Goal: Task Accomplishment & Management: Manage account settings

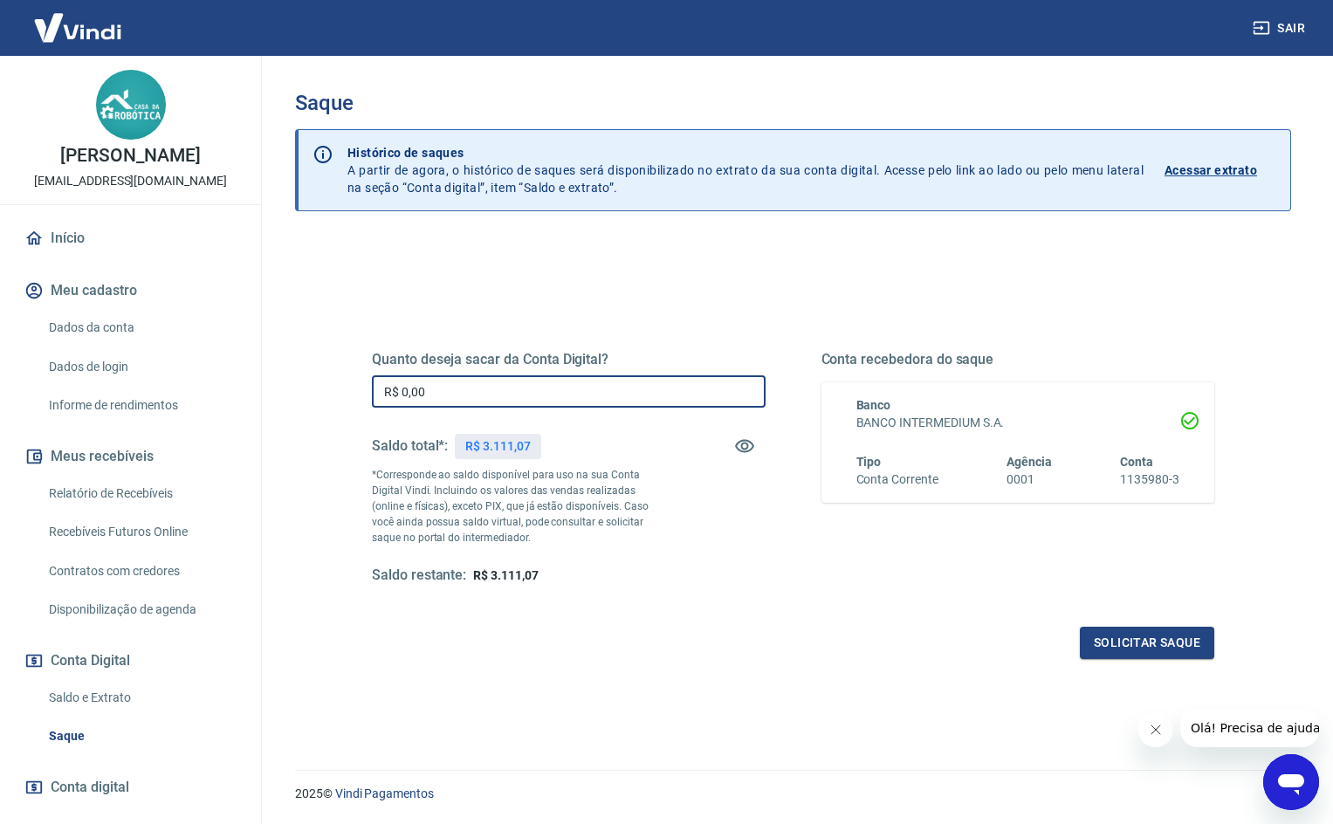
click at [472, 388] on input "R$ 0,00" at bounding box center [569, 391] width 394 height 32
type input "R$ 2.800,00"
click at [1143, 642] on button "Solicitar saque" at bounding box center [1147, 643] width 134 height 32
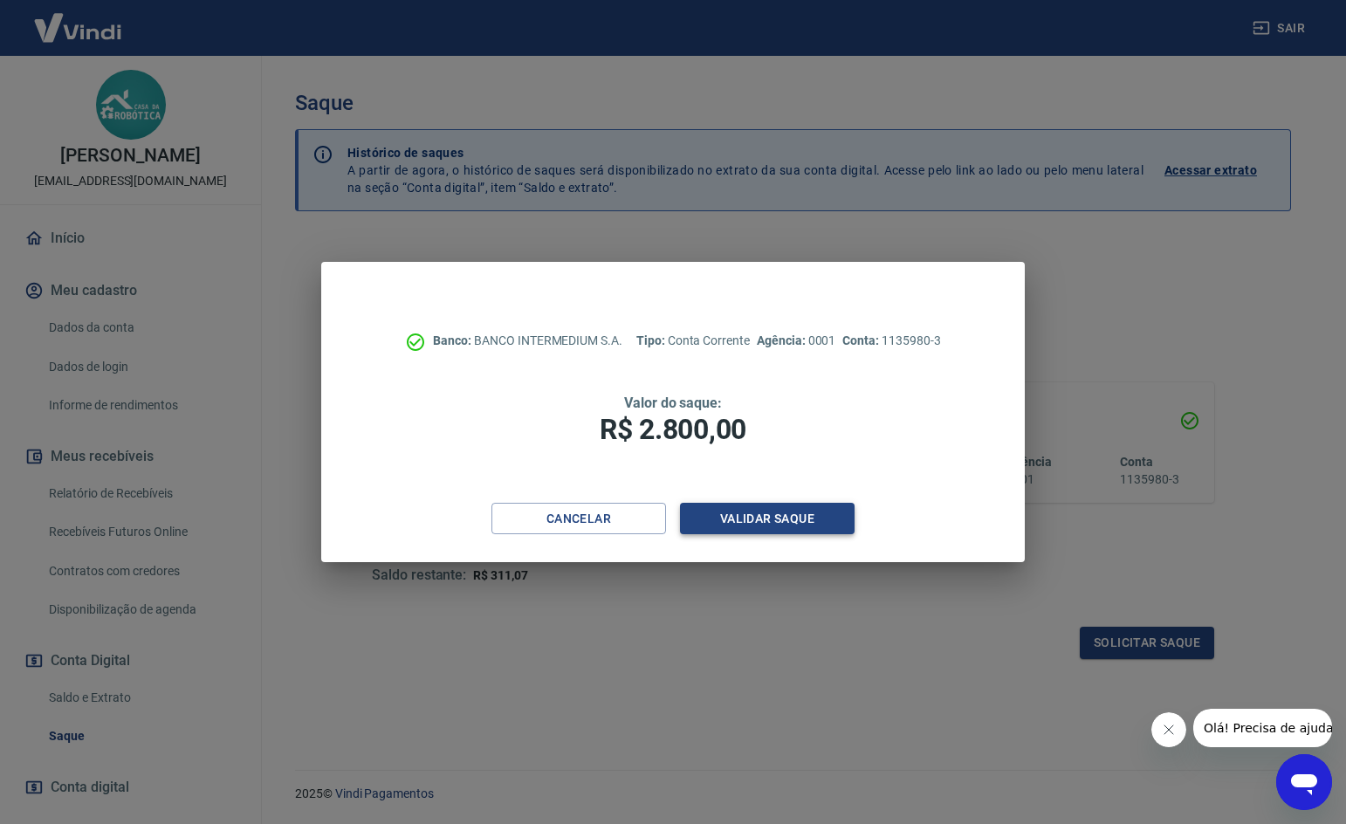
click at [724, 522] on button "Validar saque" at bounding box center [767, 519] width 175 height 32
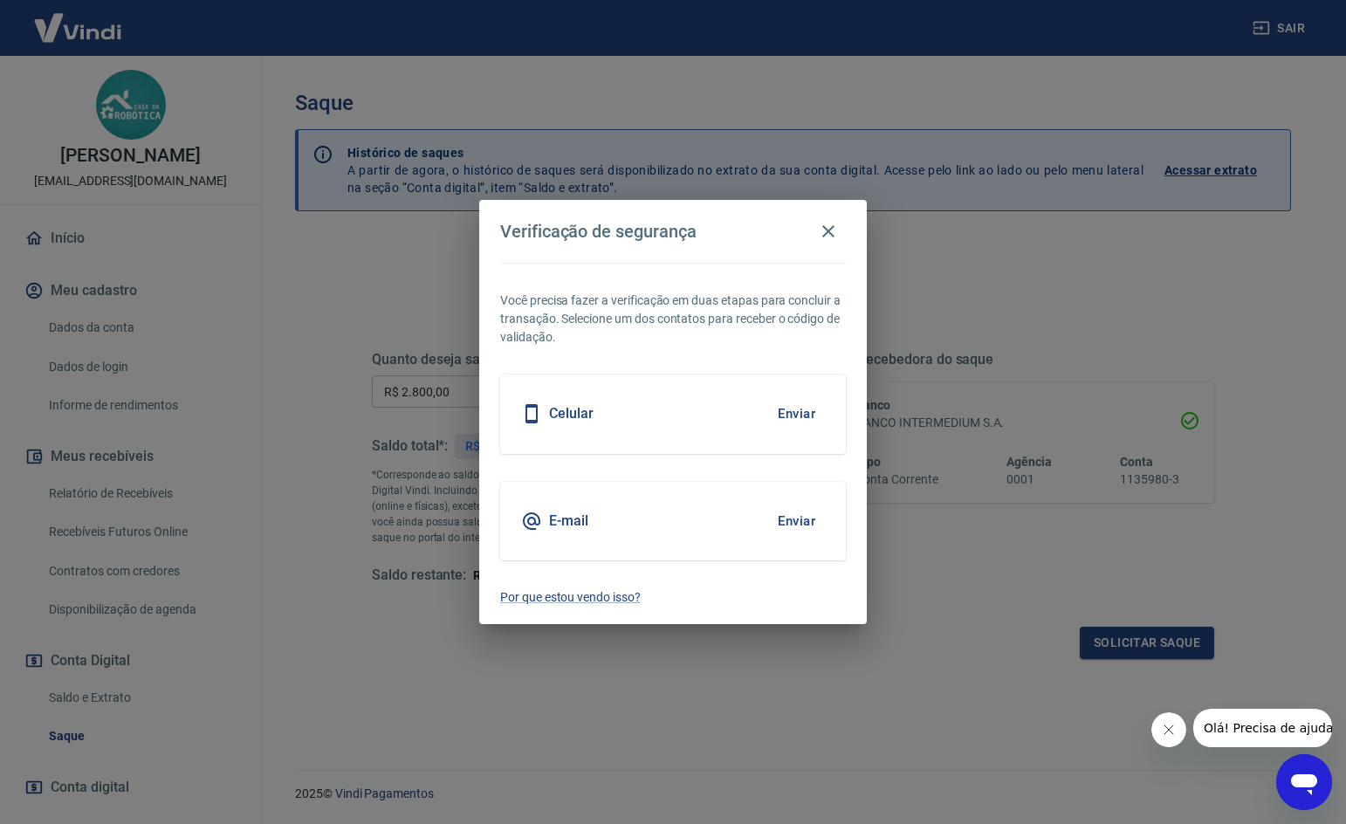
click at [814, 520] on button "Enviar" at bounding box center [796, 521] width 57 height 37
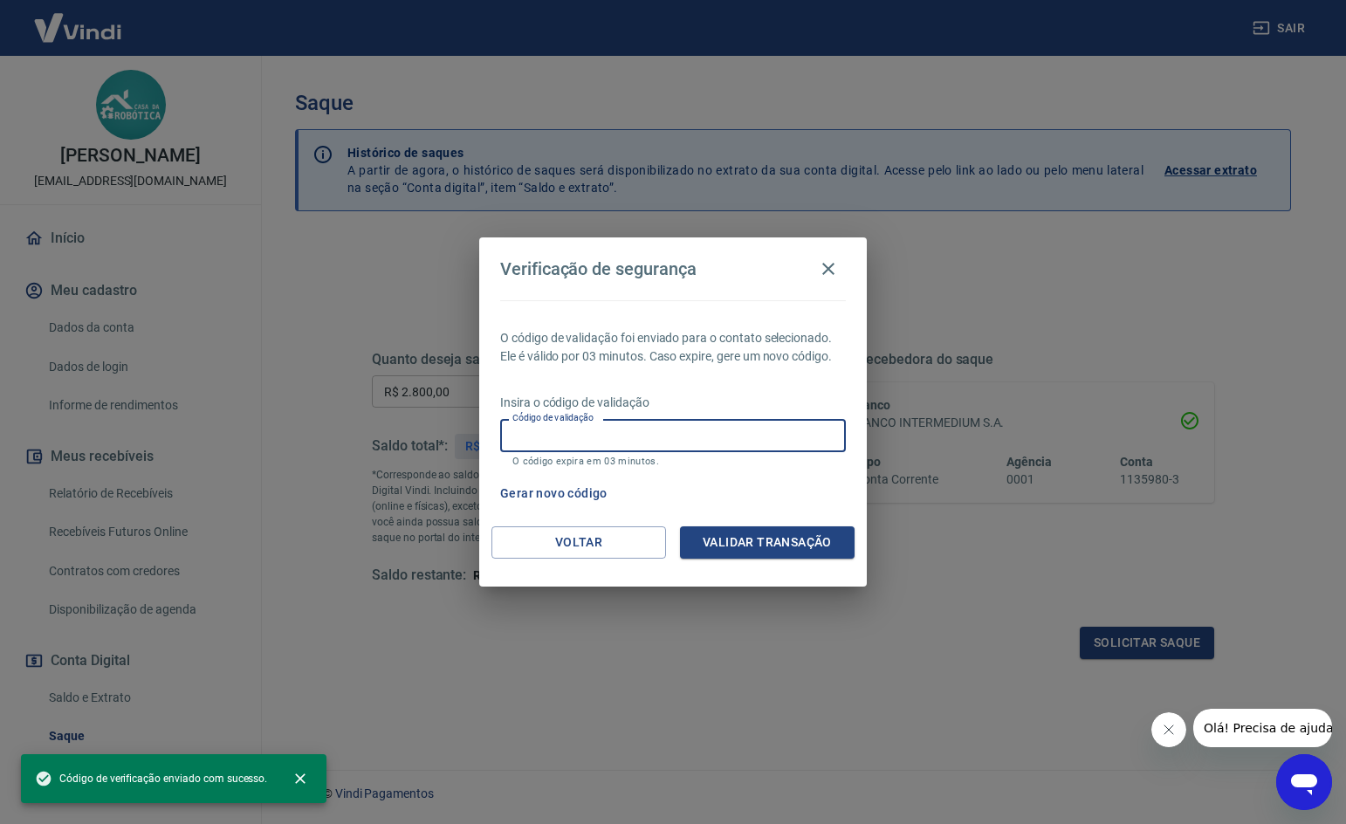
click at [626, 436] on input "Código de validação" at bounding box center [673, 435] width 346 height 32
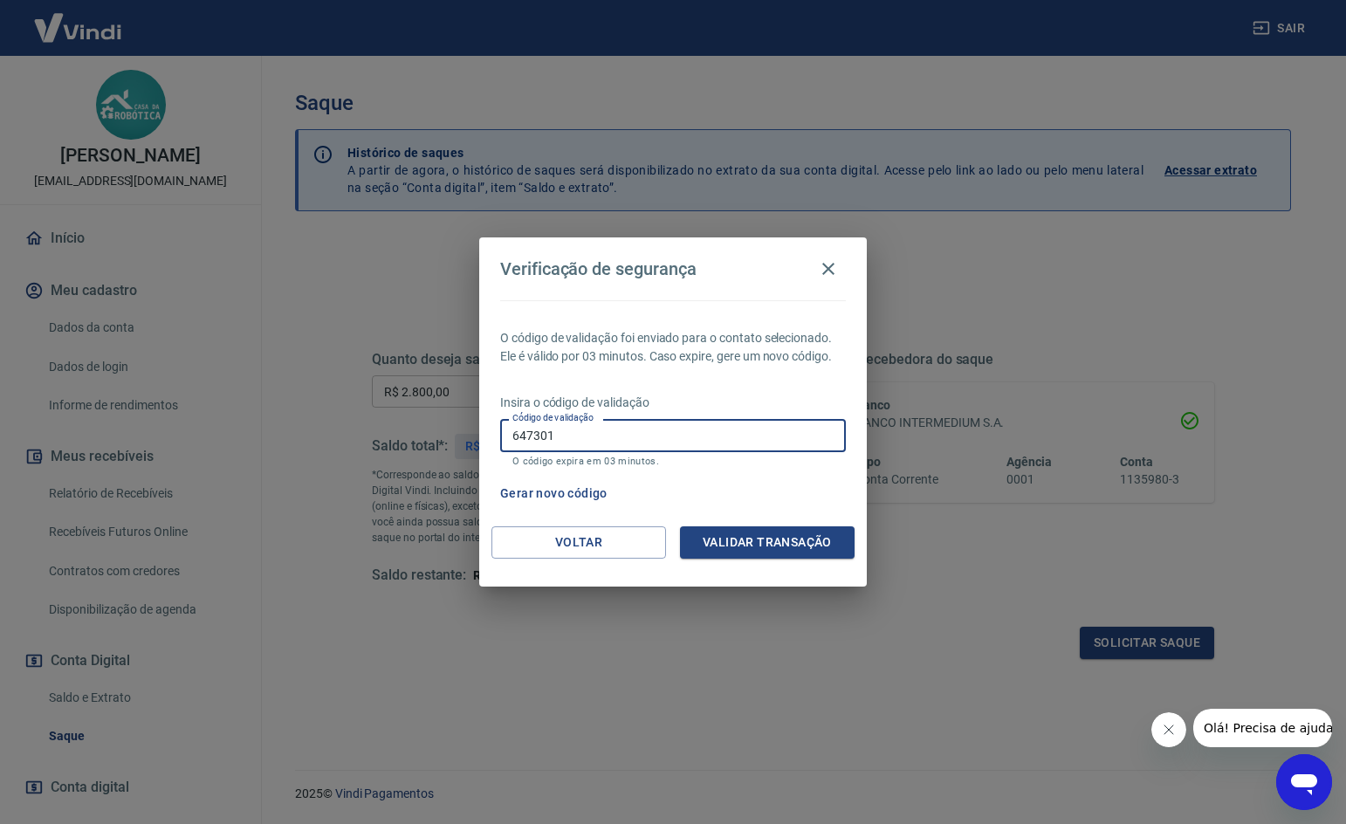
type input "647301"
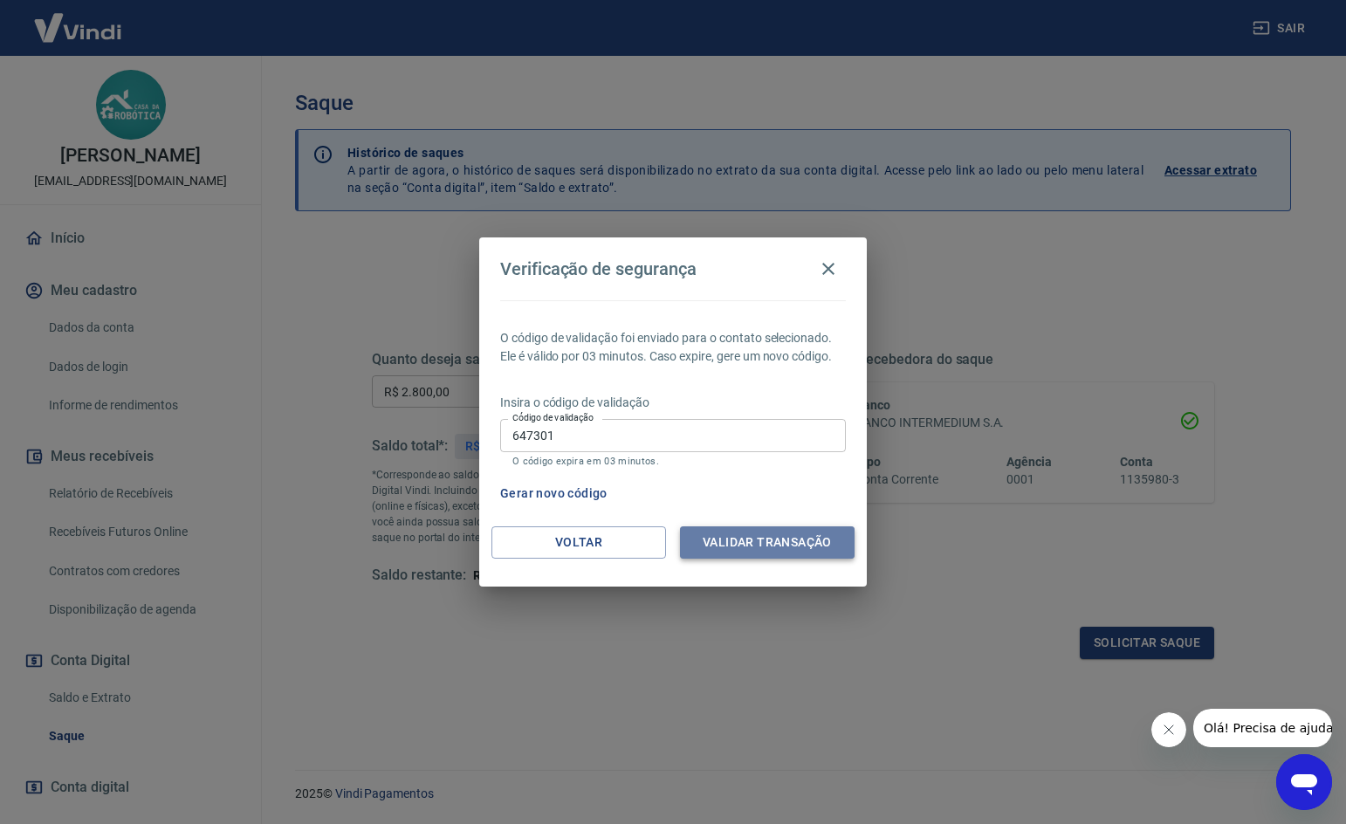
click at [719, 546] on button "Validar transação" at bounding box center [767, 542] width 175 height 32
